Goal: Task Accomplishment & Management: Manage account settings

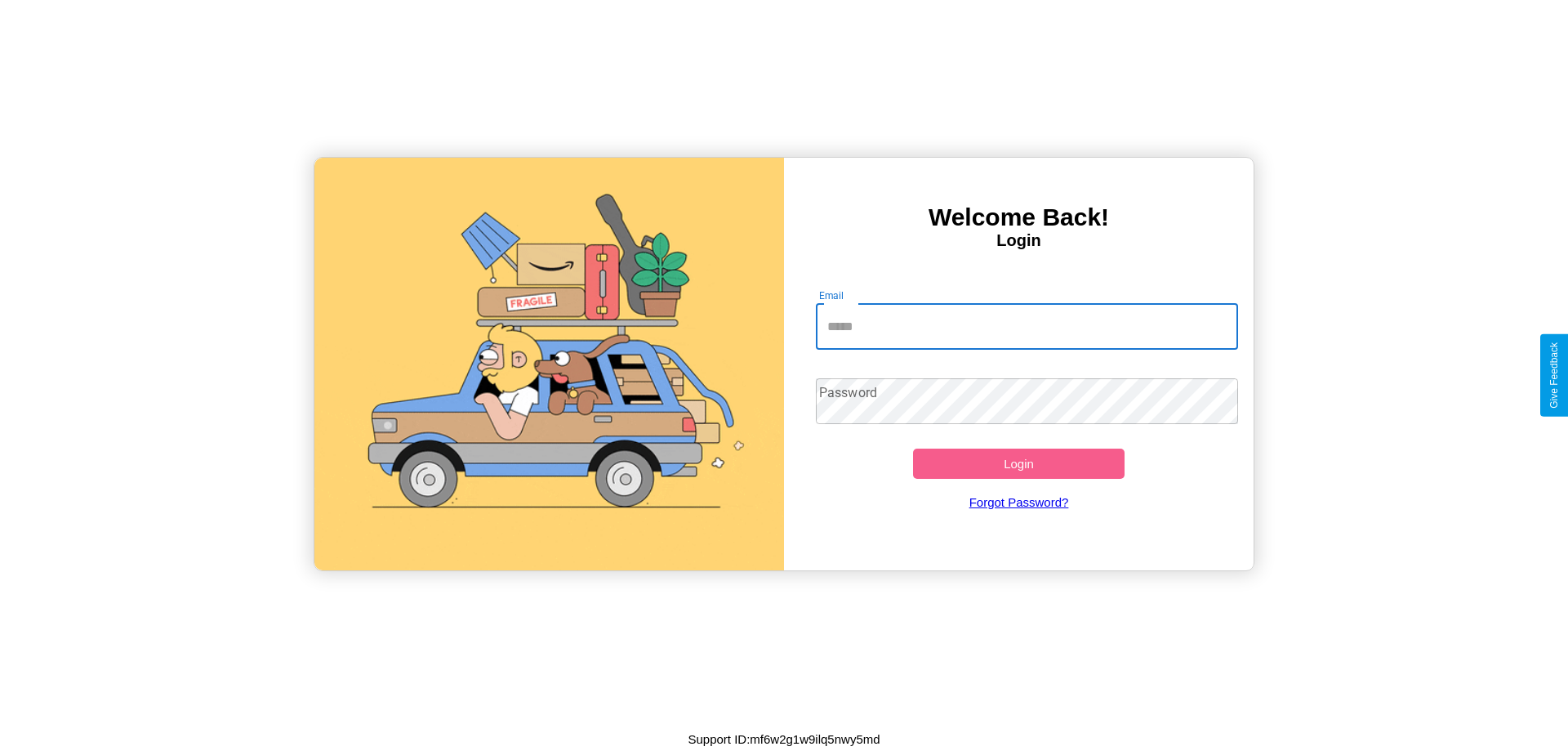
click at [1027, 326] on input "Email" at bounding box center [1027, 326] width 423 height 45
type input "**********"
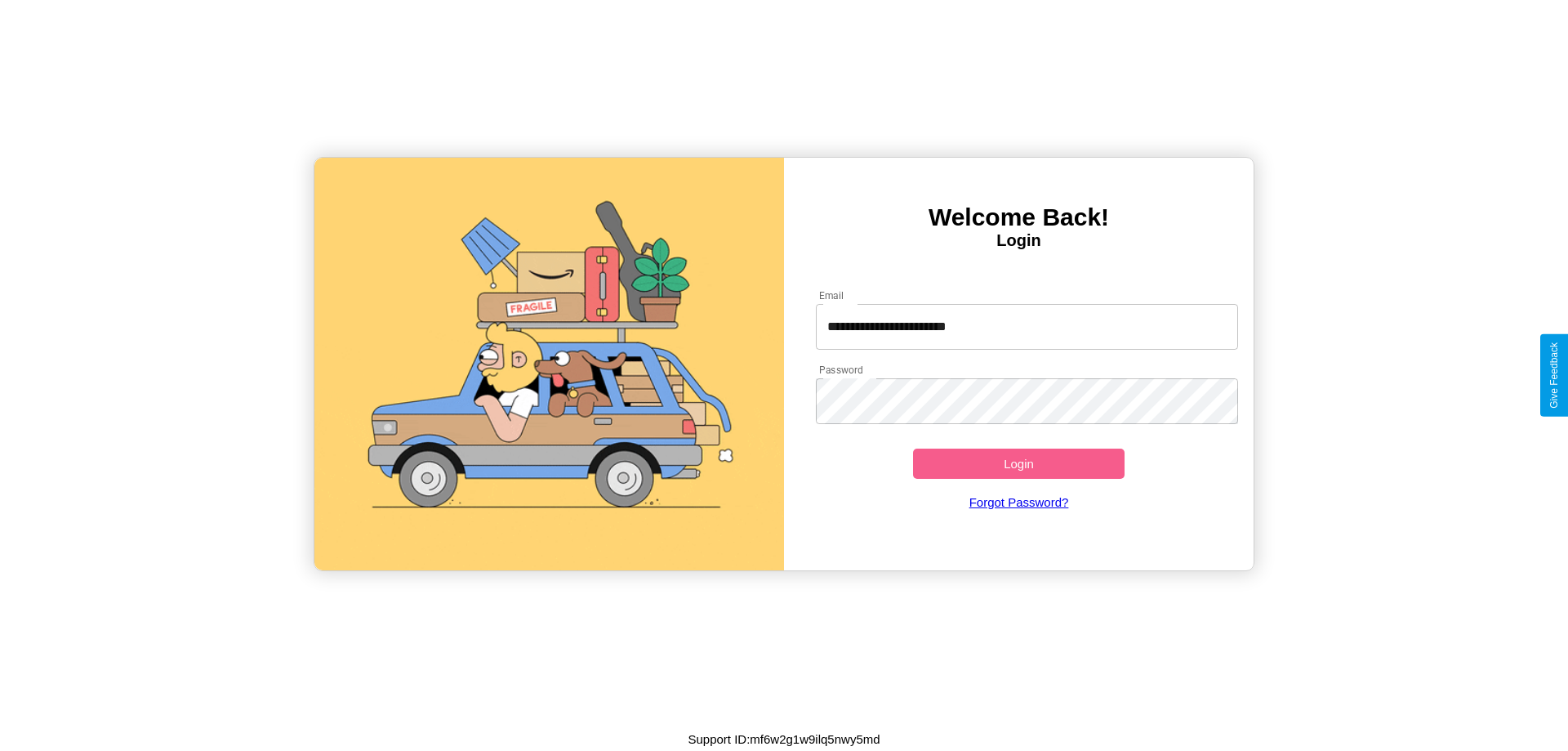
click at [1018, 463] on button "Login" at bounding box center [1018, 463] width 212 height 30
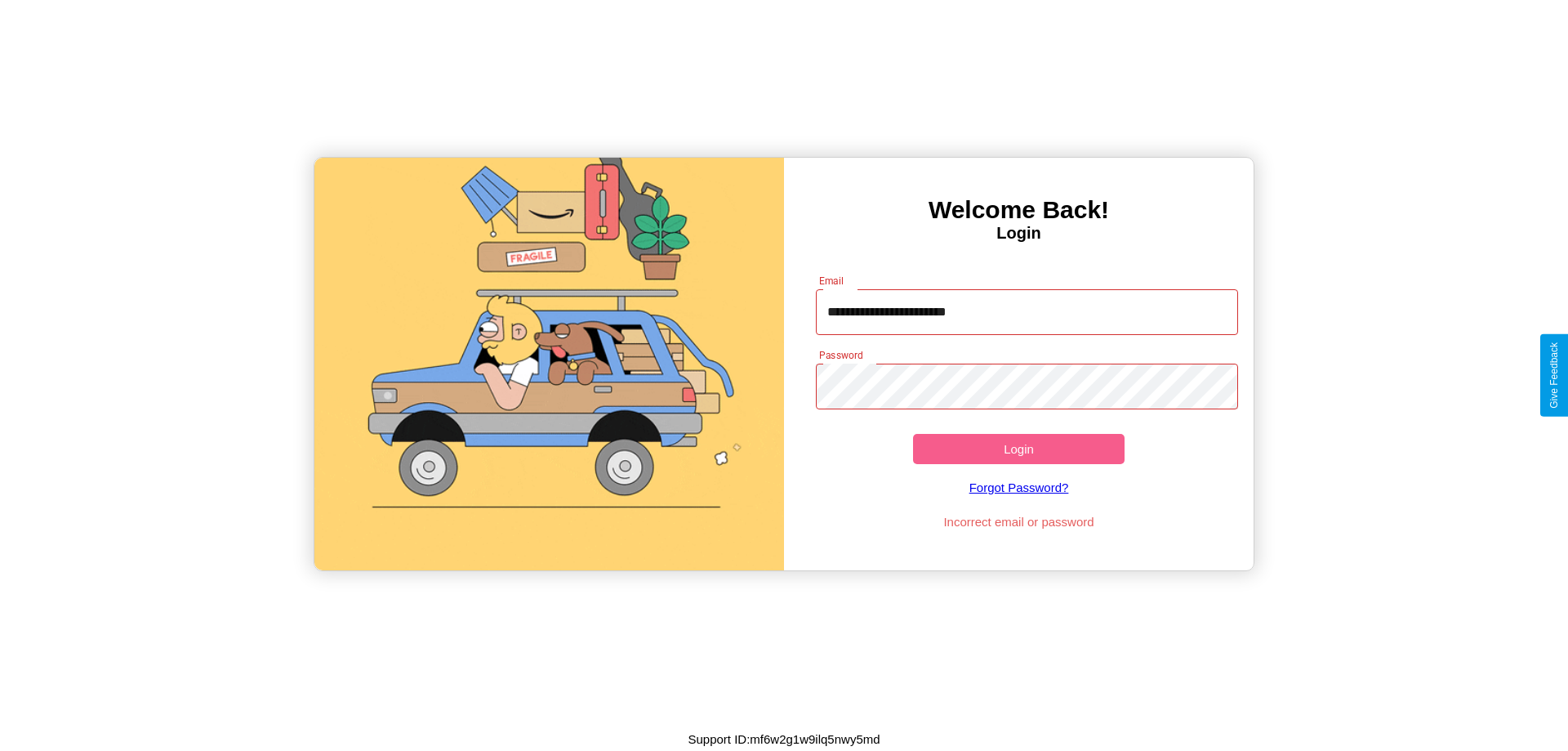
click at [1018, 449] on button "Login" at bounding box center [1018, 449] width 212 height 30
